Goal: Register for event/course

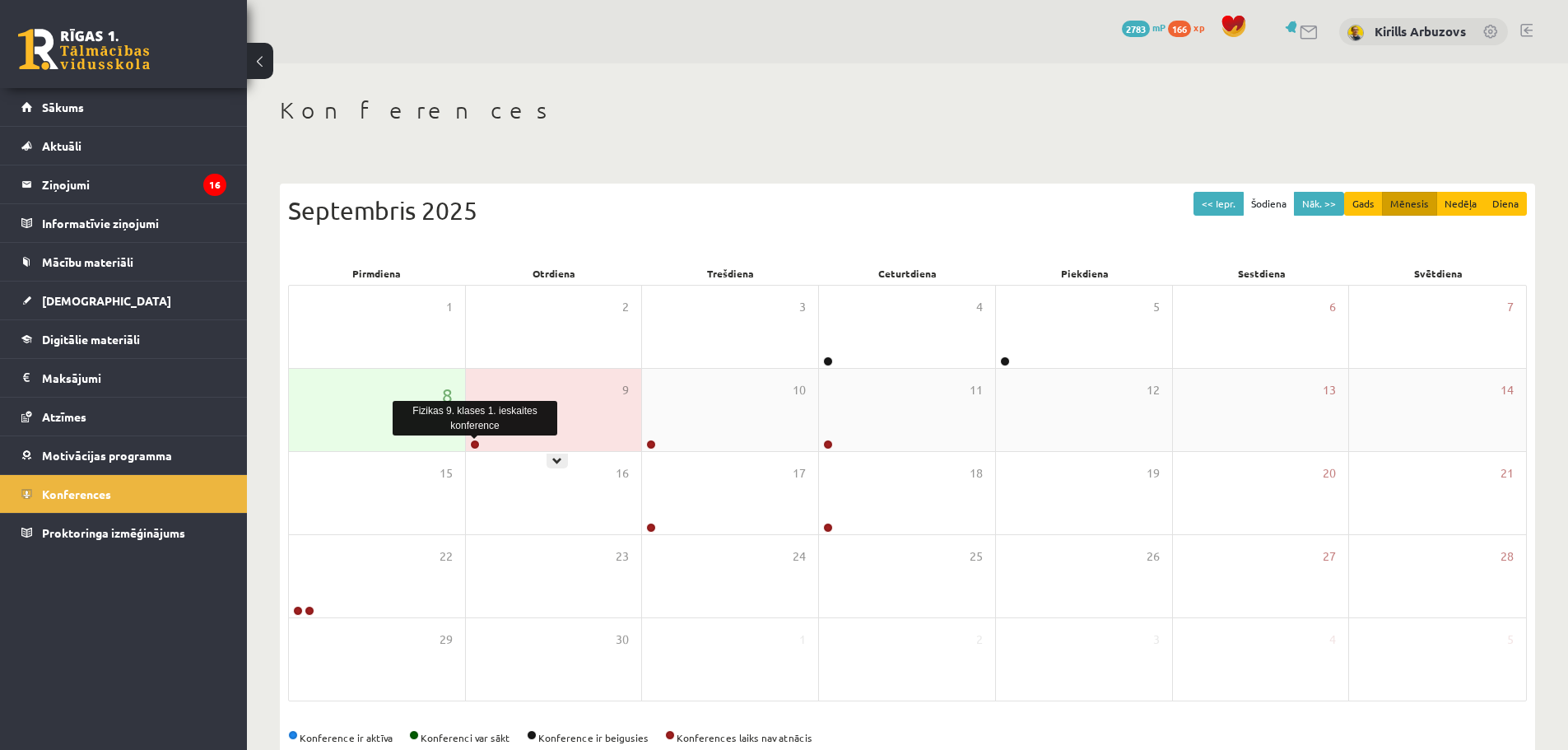
click at [477, 442] on link at bounding box center [475, 445] width 10 height 10
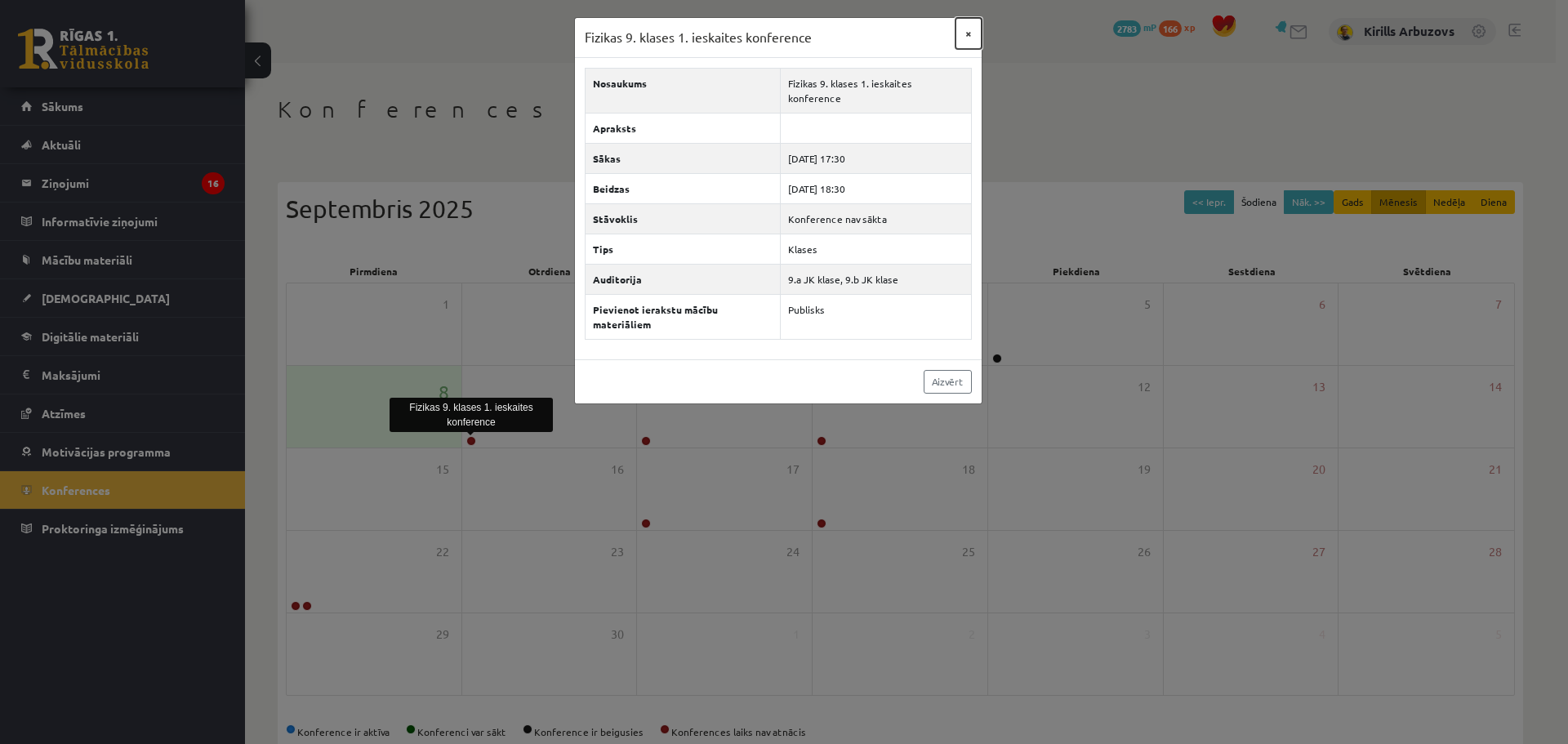
click at [970, 34] on button "×" at bounding box center [968, 34] width 26 height 31
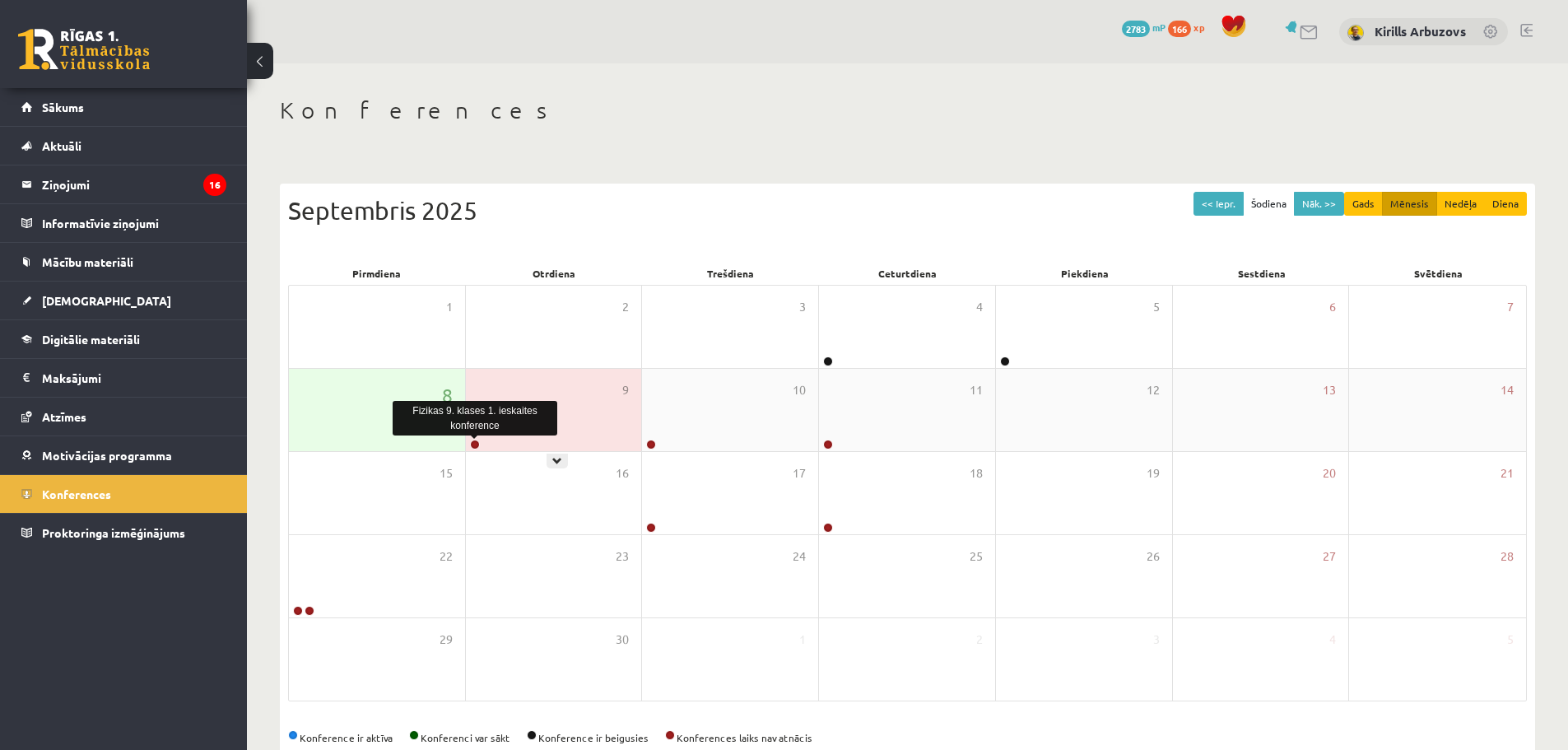
click at [475, 442] on link at bounding box center [475, 445] width 10 height 10
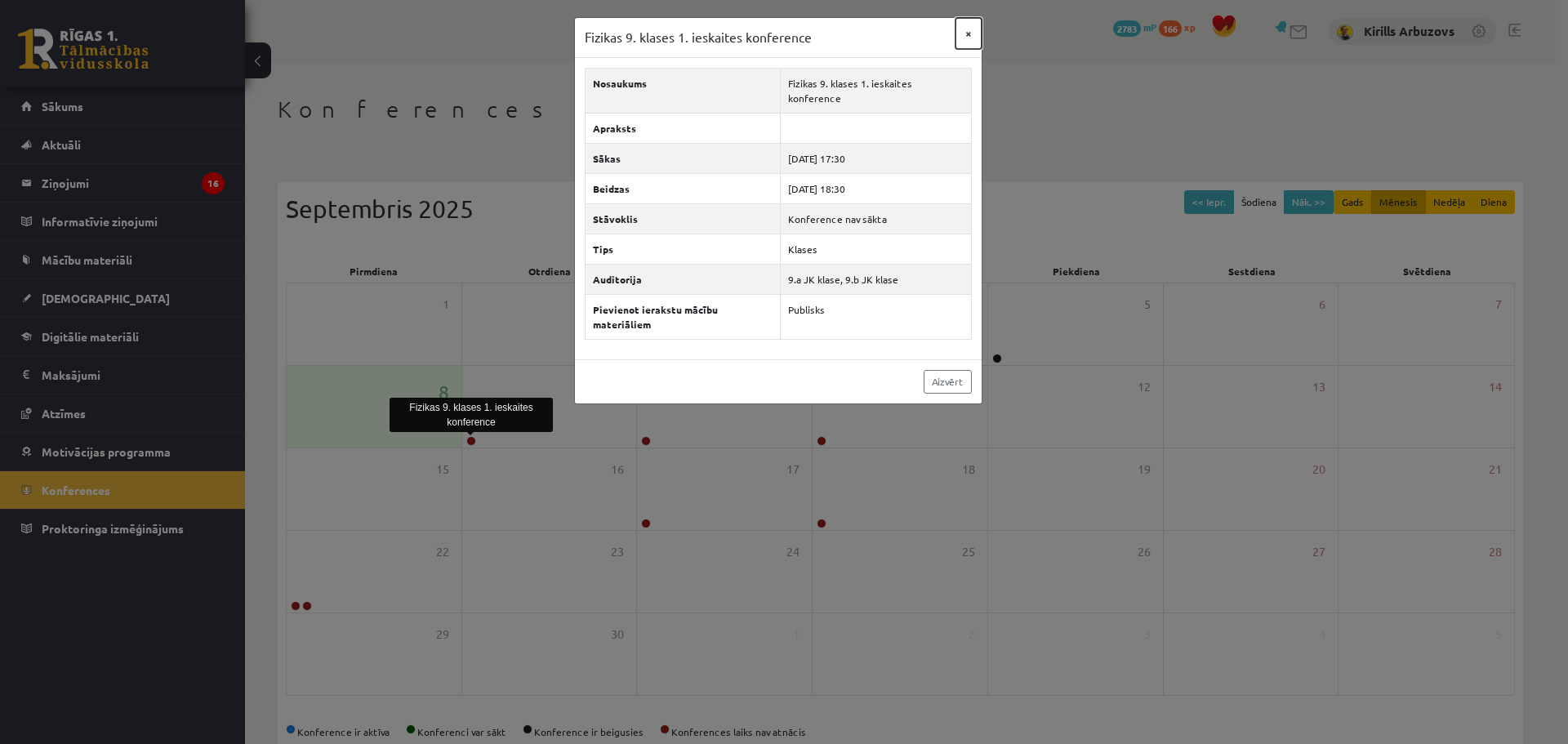
click at [967, 35] on button "×" at bounding box center [968, 34] width 26 height 31
